Goal: Task Accomplishment & Management: Manage account settings

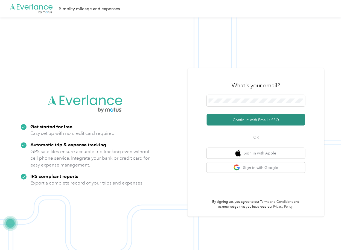
click at [233, 116] on button "Continue with Email / SSO" at bounding box center [256, 119] width 98 height 11
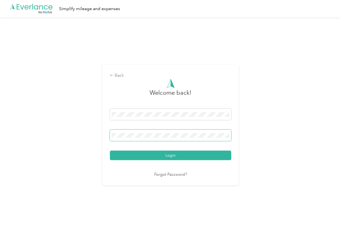
click at [142, 138] on span at bounding box center [170, 135] width 121 height 11
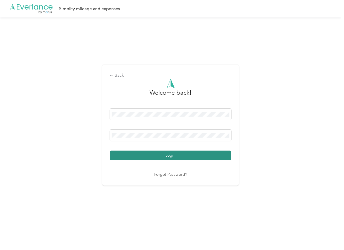
click at [127, 156] on button "Login" at bounding box center [170, 156] width 121 height 10
click at [122, 155] on button "Login" at bounding box center [170, 156] width 121 height 10
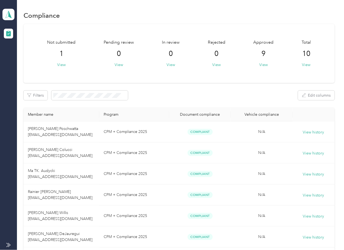
click at [194, 83] on div "Not submitted 1 View Pending review 0 View In review 0 View Rejected 0 View App…" at bounding box center [179, 187] width 311 height 326
click at [3, 14] on span at bounding box center [8, 14] width 12 height 11
click at [19, 56] on div "Log out" at bounding box center [17, 57] width 21 height 6
